Goal: Consume media (video, audio)

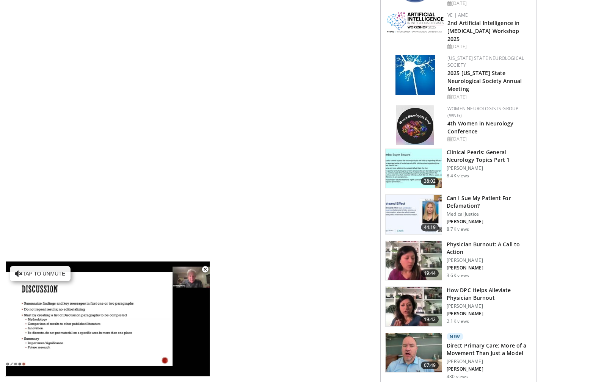
scroll to position [1972, 0]
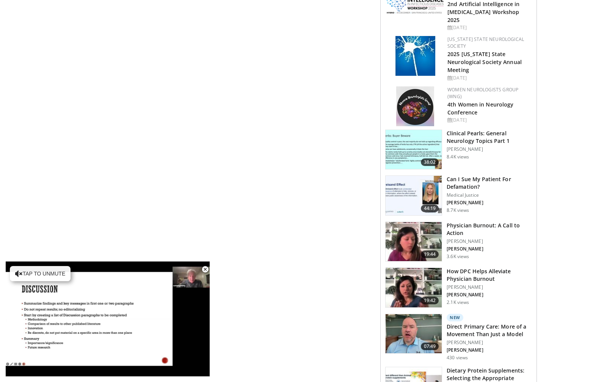
click at [455, 268] on h3 "How DPC Helps Alleviate Physician Burnout" at bounding box center [489, 275] width 85 height 15
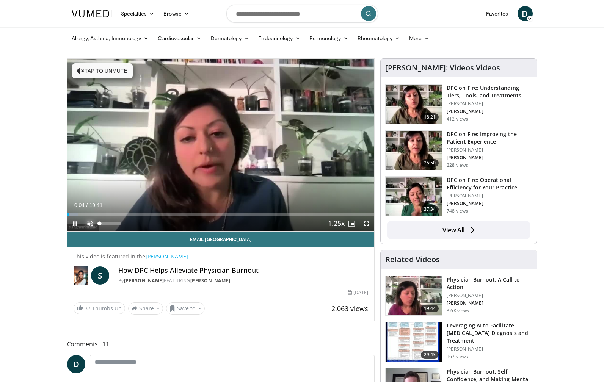
click at [90, 218] on span "Video Player" at bounding box center [90, 223] width 15 height 15
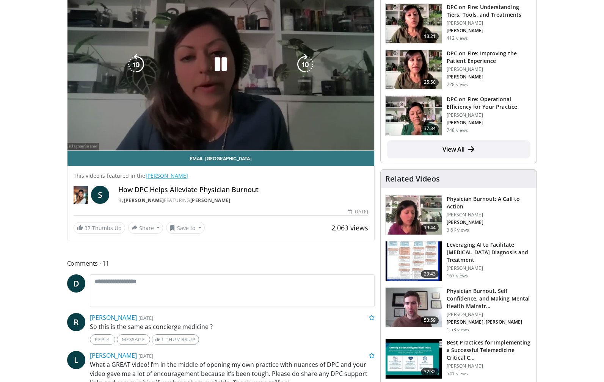
scroll to position [76, 0]
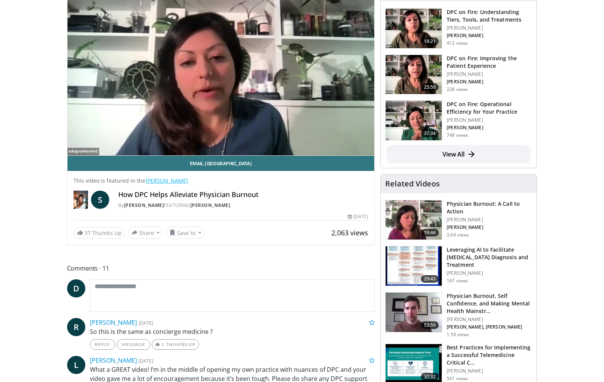
drag, startPoint x: 142, startPoint y: 179, endPoint x: 187, endPoint y: 182, distance: 44.4
click at [187, 182] on p "This video is featured in the Dr. Sulagna Misra" at bounding box center [221, 181] width 295 height 8
copy p "[PERSON_NAME]"
